Goal: Task Accomplishment & Management: Manage account settings

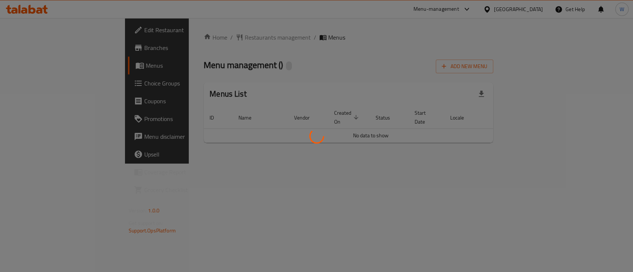
click at [354, 56] on div at bounding box center [316, 136] width 633 height 272
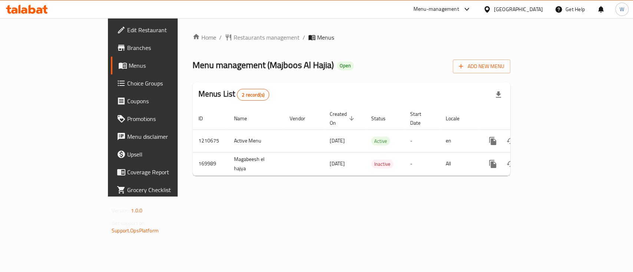
click at [330, 197] on div "Home / Restaurants management / Menus Menu management ( Majboos Al Hajia ) Open…" at bounding box center [351, 107] width 347 height 179
click at [437, 70] on div "Menu management ( Majboos Al Hajia ) Open Add New Menu" at bounding box center [351, 65] width 318 height 17
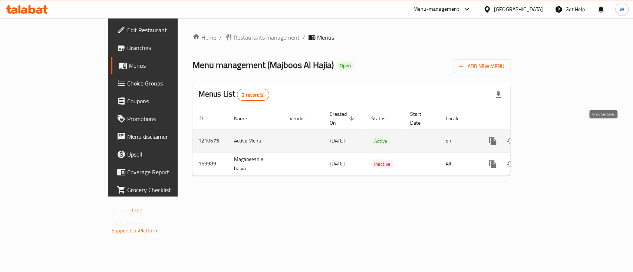
click at [550, 137] on icon "enhanced table" at bounding box center [545, 141] width 9 height 9
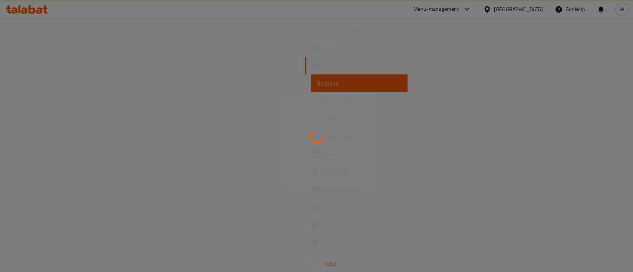
click at [484, 33] on div at bounding box center [316, 136] width 633 height 272
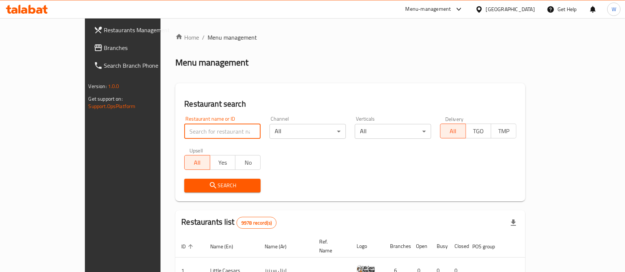
click at [193, 133] on input "search" at bounding box center [222, 131] width 76 height 15
type input "dampa [GEOGRAPHIC_DATA]"
click button "Search" at bounding box center [222, 186] width 76 height 14
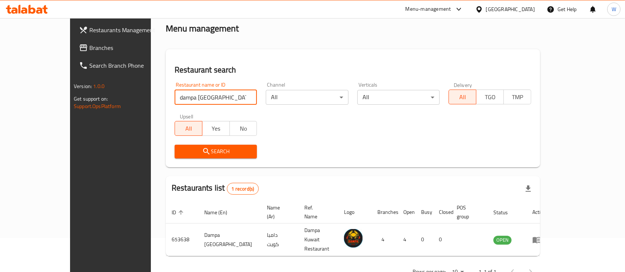
scroll to position [43, 0]
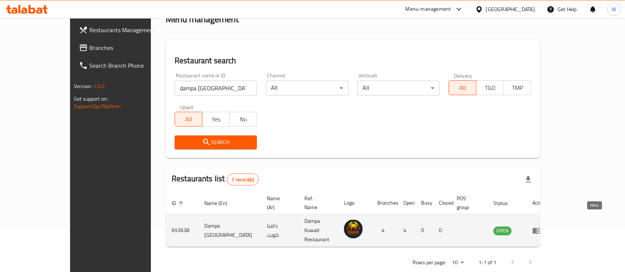
click at [541, 228] on icon "enhanced table" at bounding box center [537, 231] width 8 height 6
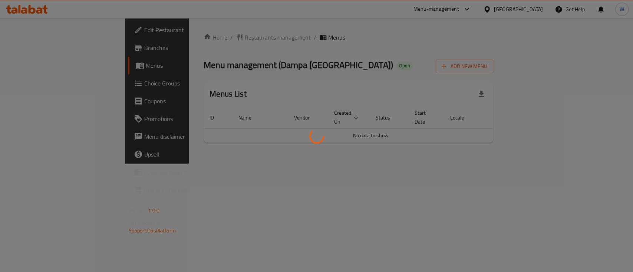
click at [360, 39] on div at bounding box center [316, 136] width 633 height 272
